Goal: Transaction & Acquisition: Book appointment/travel/reservation

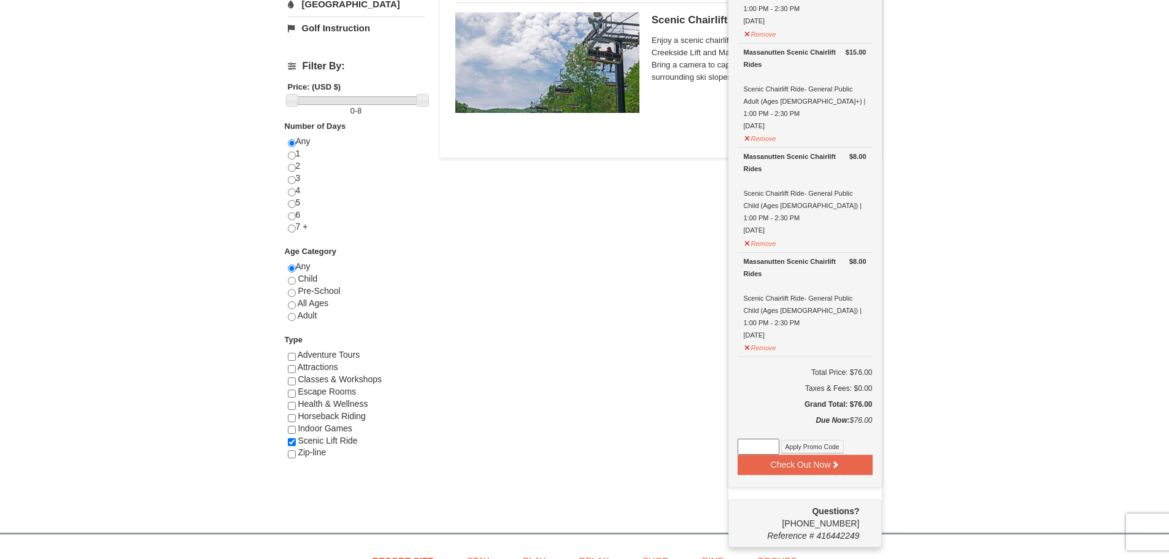
scroll to position [491, 0]
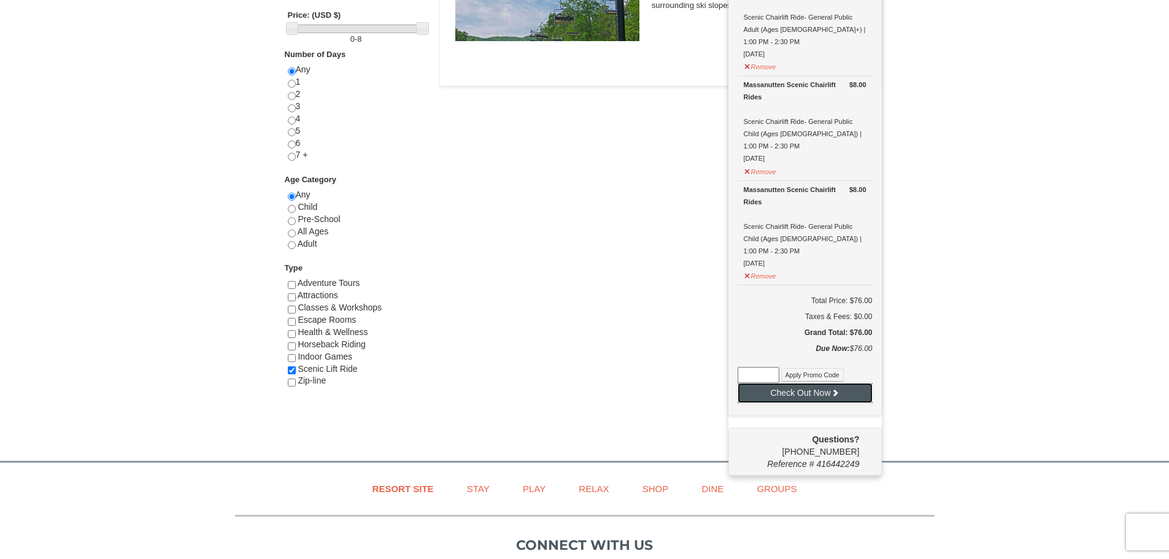
click at [825, 383] on button "Check Out Now" at bounding box center [804, 393] width 135 height 20
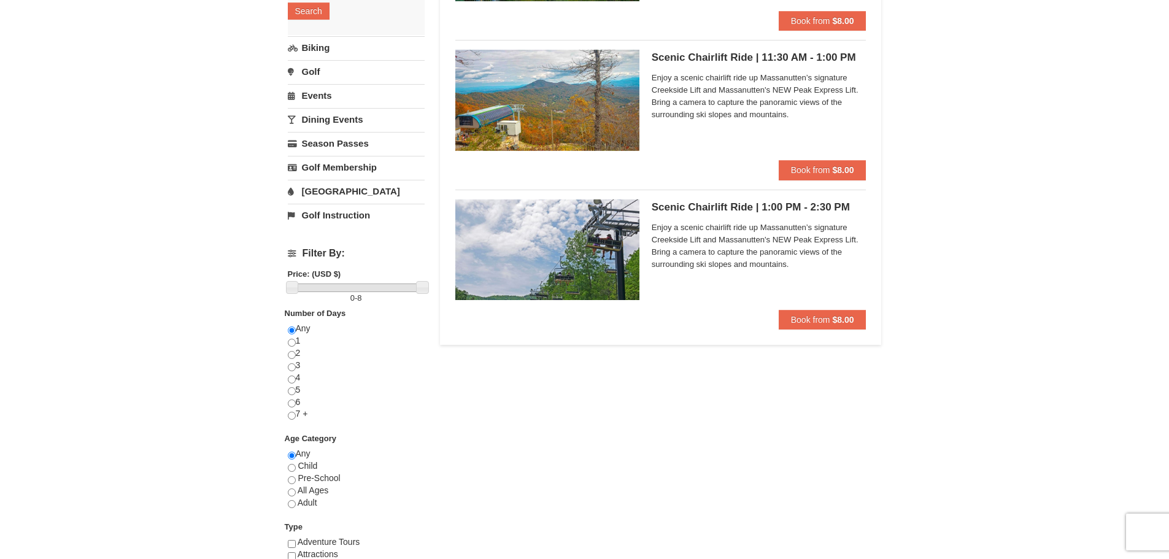
scroll to position [245, 0]
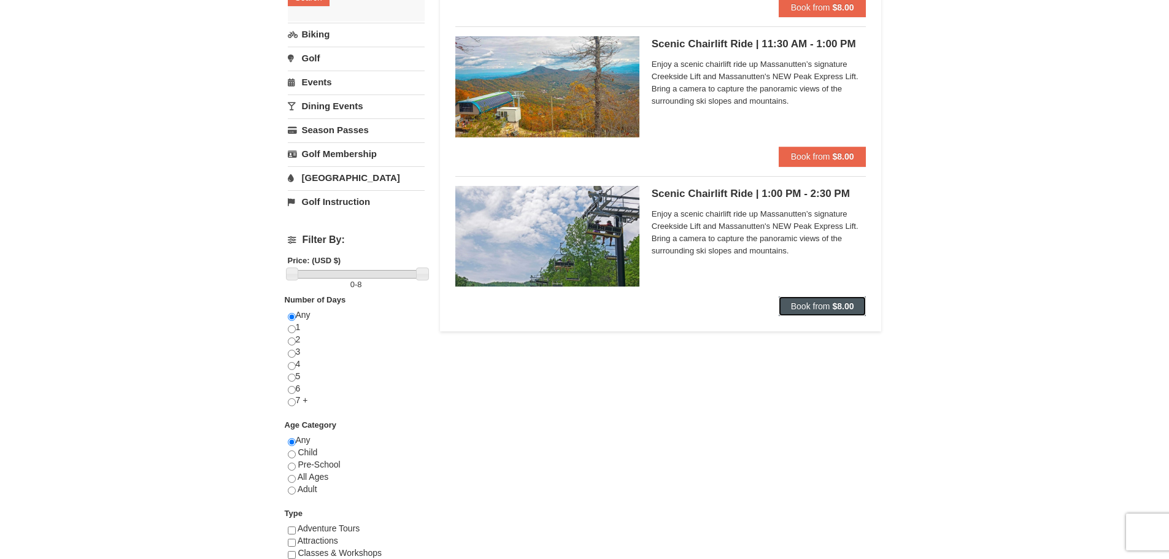
click at [847, 312] on button "Book from $8.00" at bounding box center [823, 306] width 88 height 20
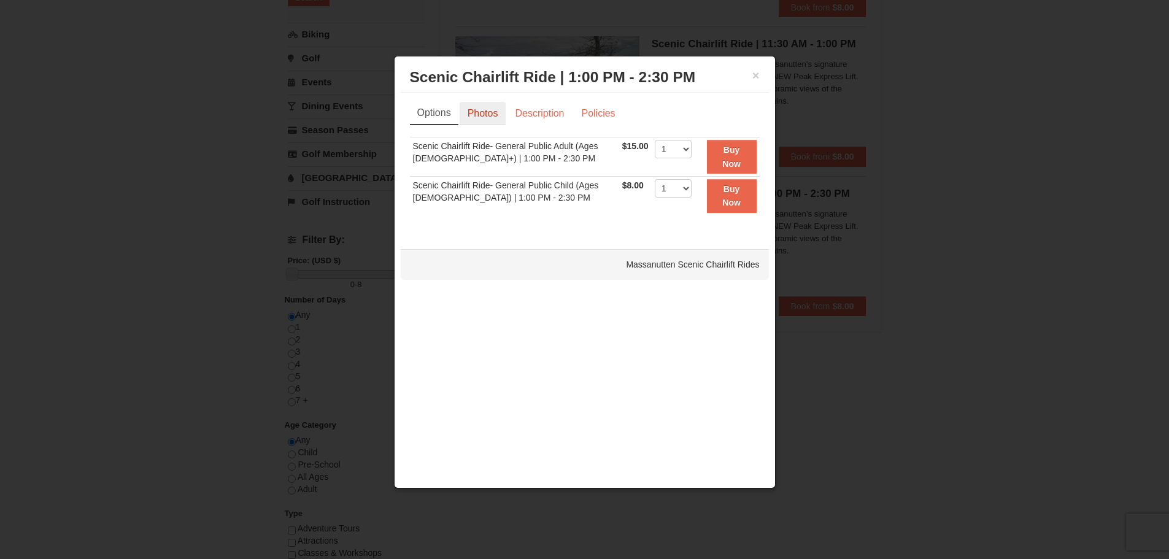
click at [493, 114] on link "Photos" at bounding box center [483, 113] width 47 height 23
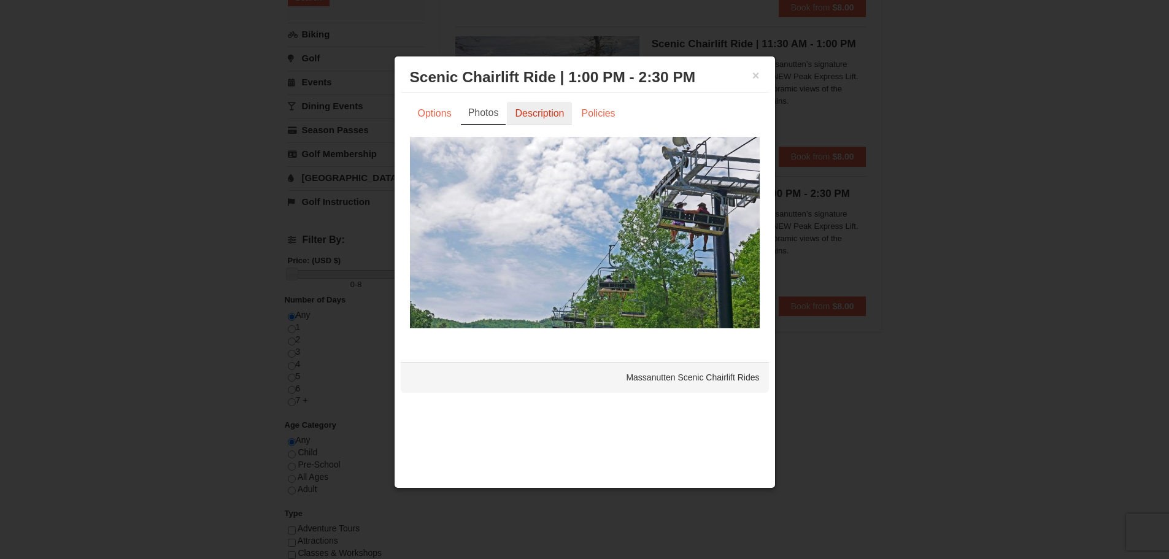
click at [550, 117] on link "Description" at bounding box center [539, 113] width 65 height 23
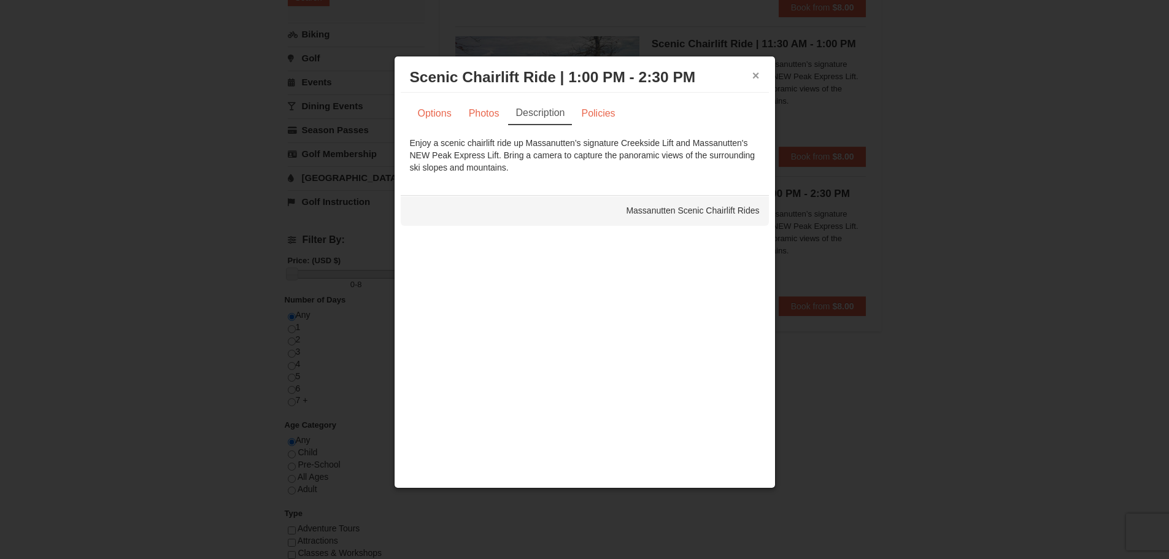
click at [758, 74] on button "×" at bounding box center [755, 75] width 7 height 12
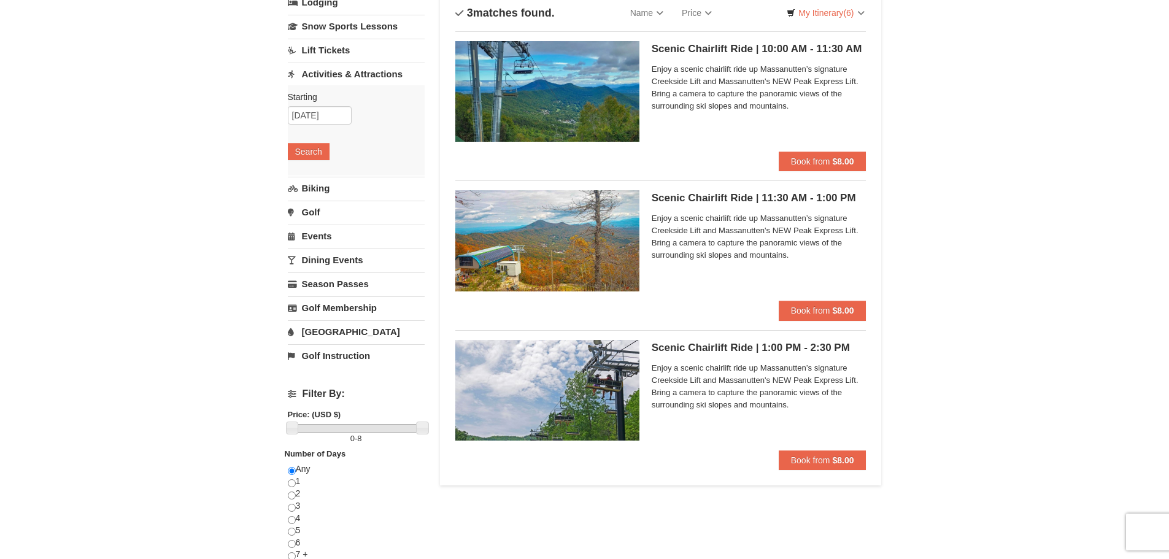
scroll to position [61, 0]
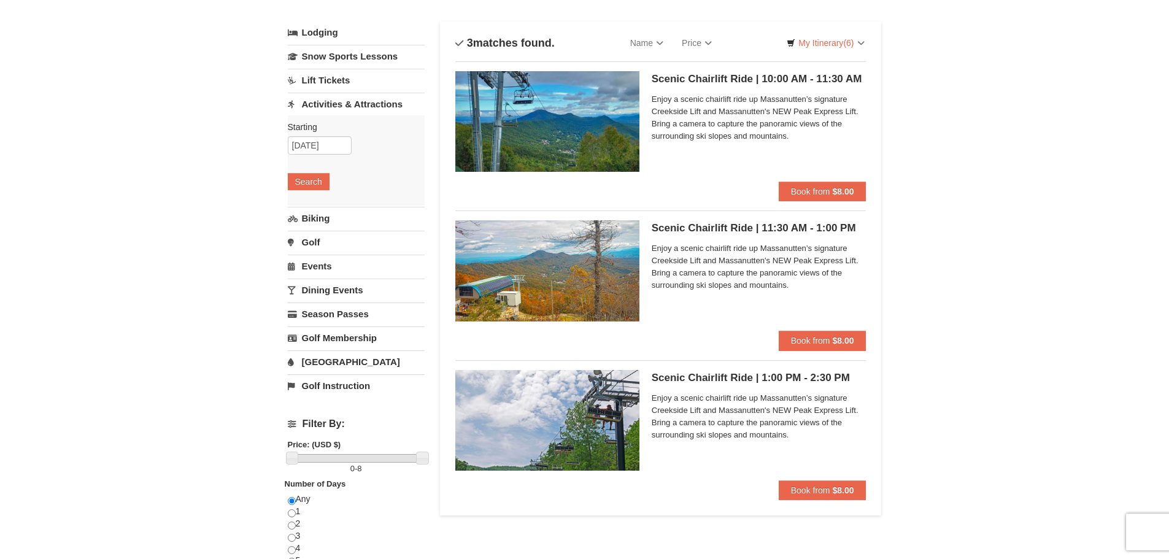
click at [705, 231] on h5 "Scenic Chairlift Ride | 11:30 AM - 1:00 PM Massanutten Scenic Chairlift Rides" at bounding box center [759, 228] width 215 height 12
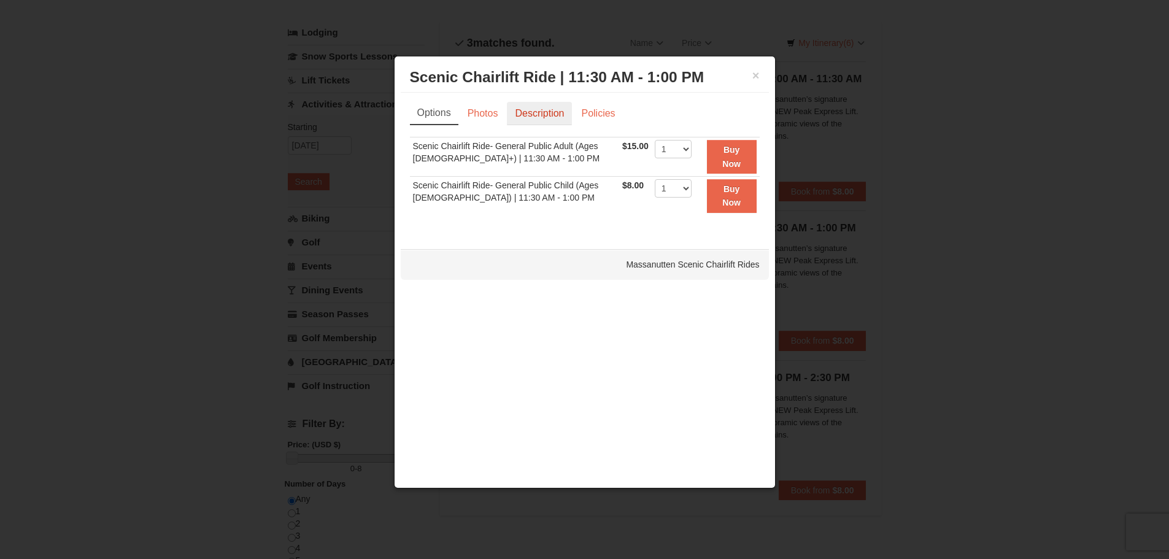
click at [544, 107] on link "Description" at bounding box center [539, 113] width 65 height 23
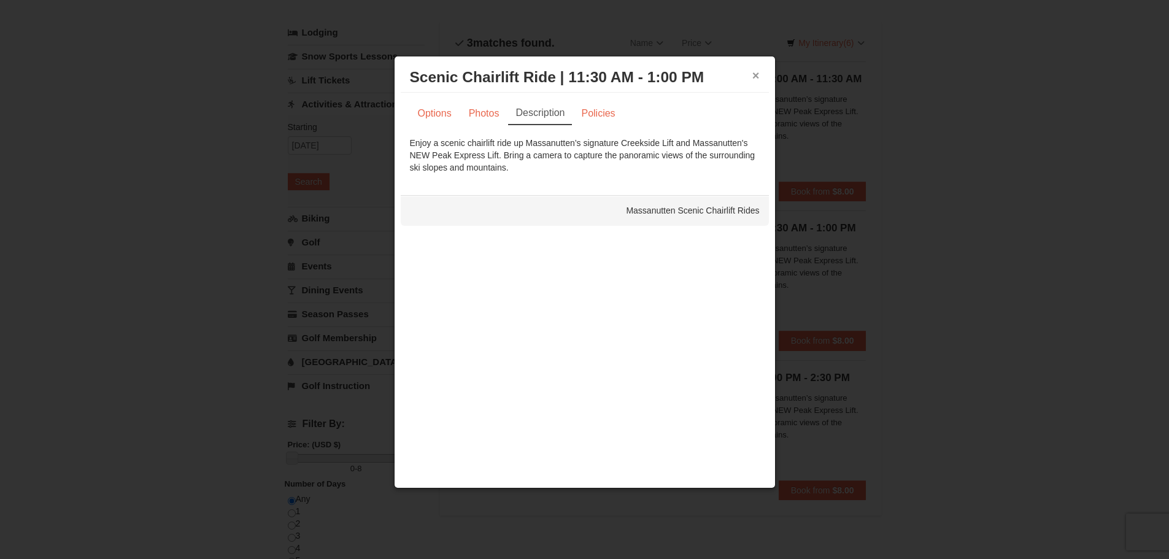
click at [753, 77] on button "×" at bounding box center [755, 75] width 7 height 12
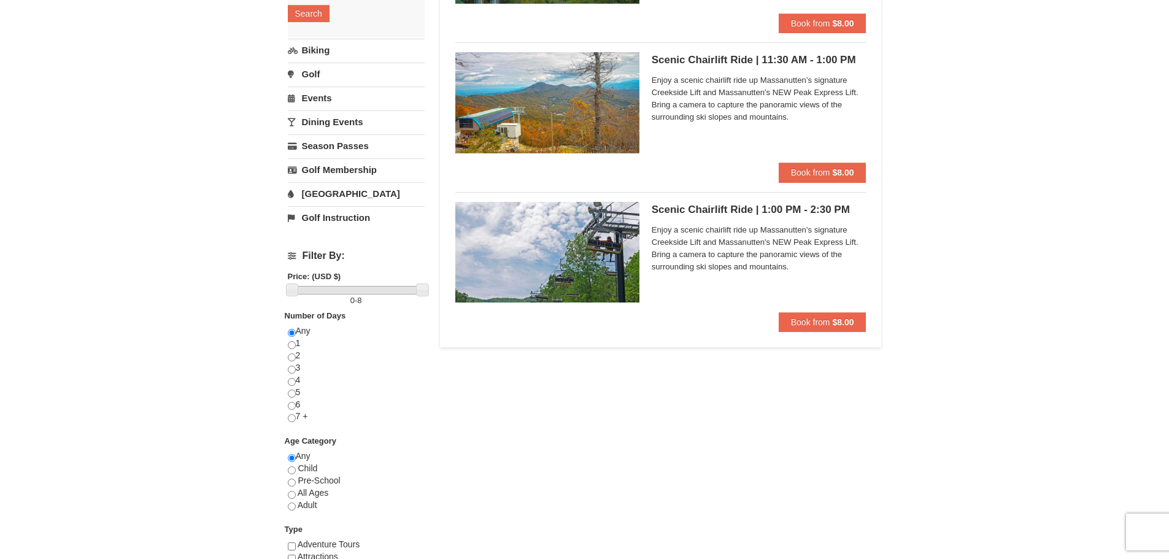
scroll to position [245, 0]
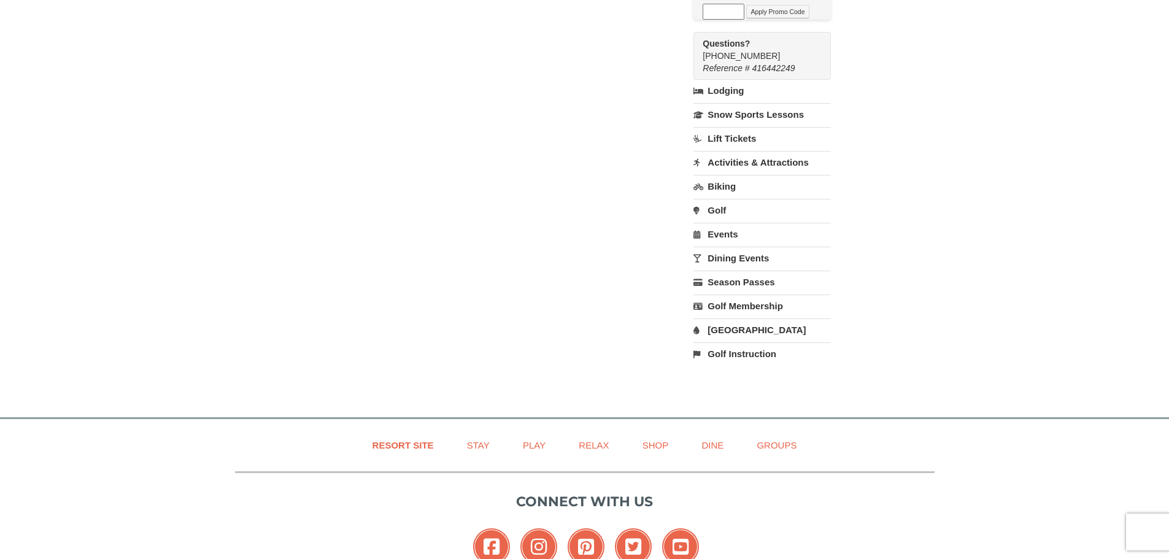
scroll to position [859, 0]
